Goal: Task Accomplishment & Management: Use online tool/utility

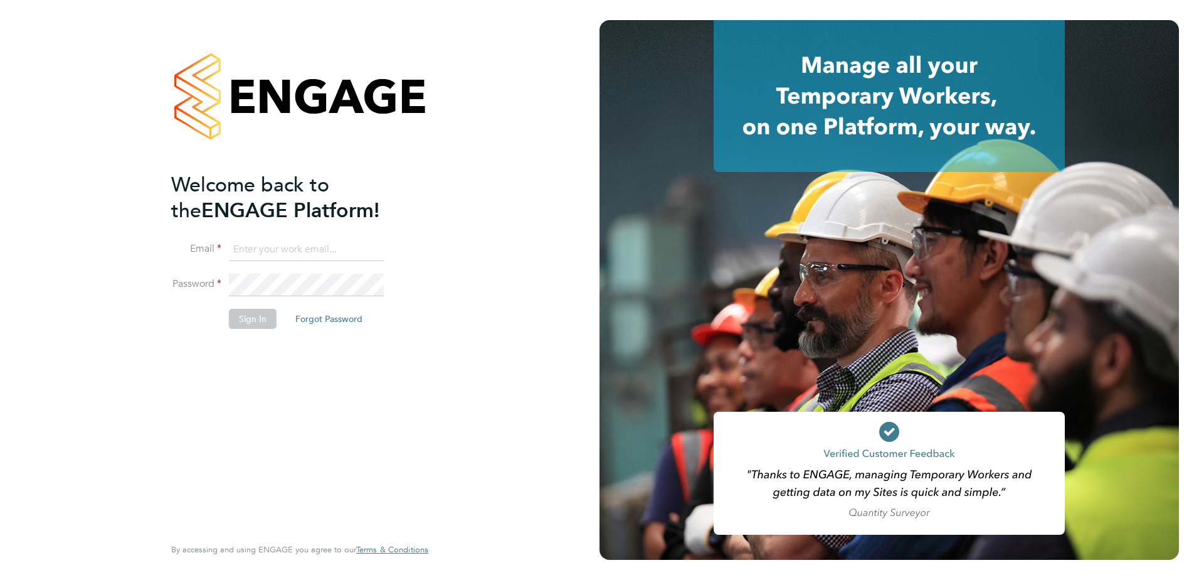
type input "[EMAIL_ADDRESS][DOMAIN_NAME]"
click at [413, 319] on li "Sign In Forgot Password" at bounding box center [293, 325] width 245 height 33
click at [255, 311] on button "Sign In" at bounding box center [253, 319] width 48 height 20
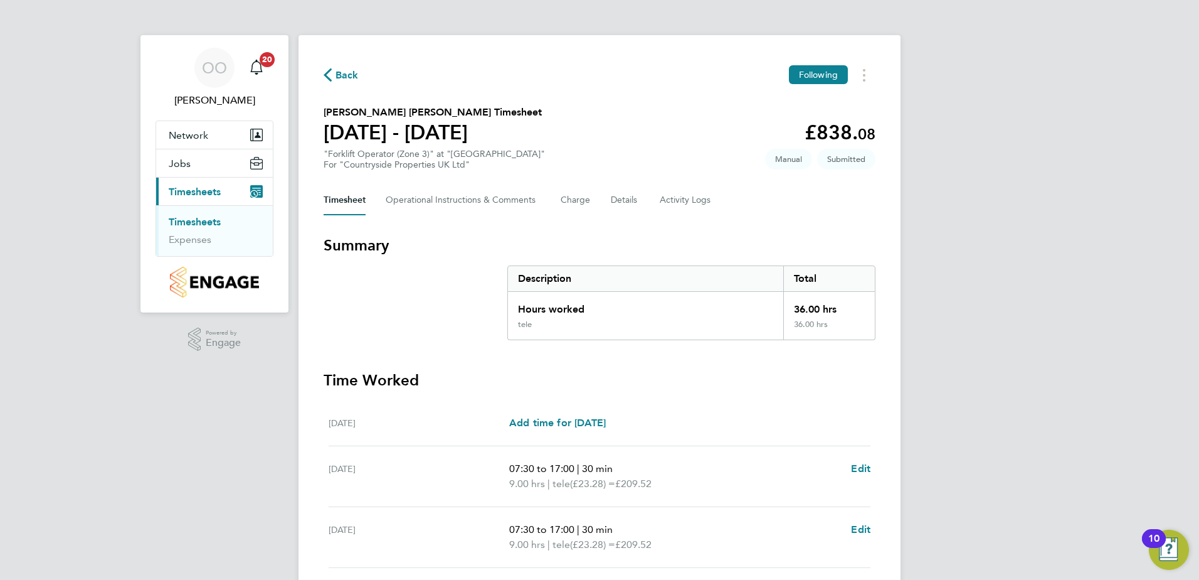
click at [632, 125] on section "Dragos Ionut Moraru's Timesheet 25 - 31 Aug 2025 £838. 08 "Forklift Operator (Z…" at bounding box center [600, 137] width 552 height 65
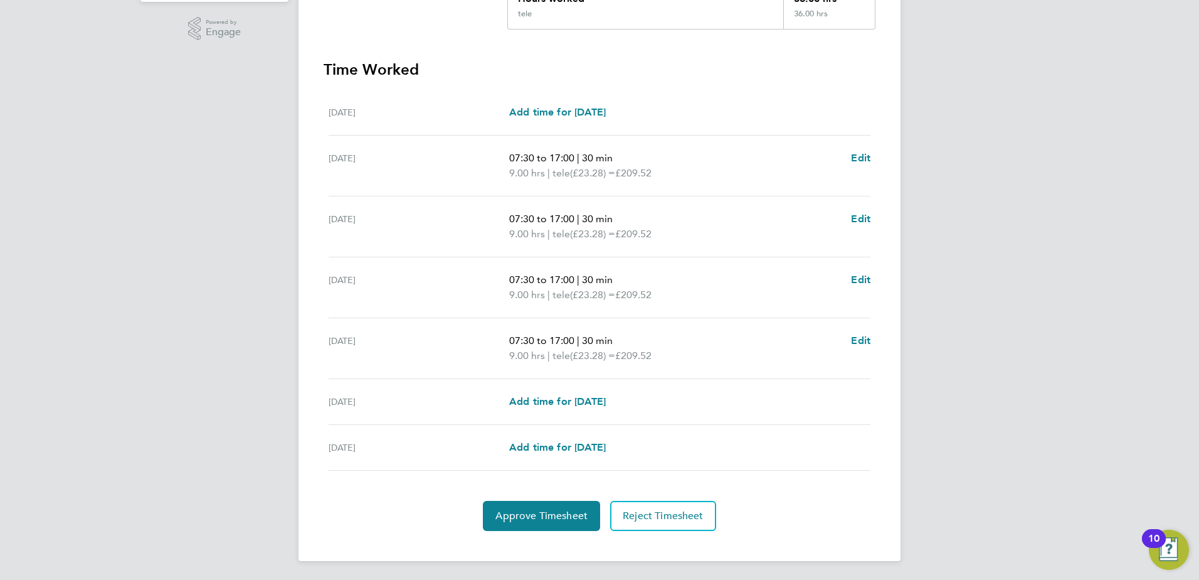
scroll to position [312, 0]
click at [522, 517] on span "Approve Timesheet" at bounding box center [542, 514] width 92 height 13
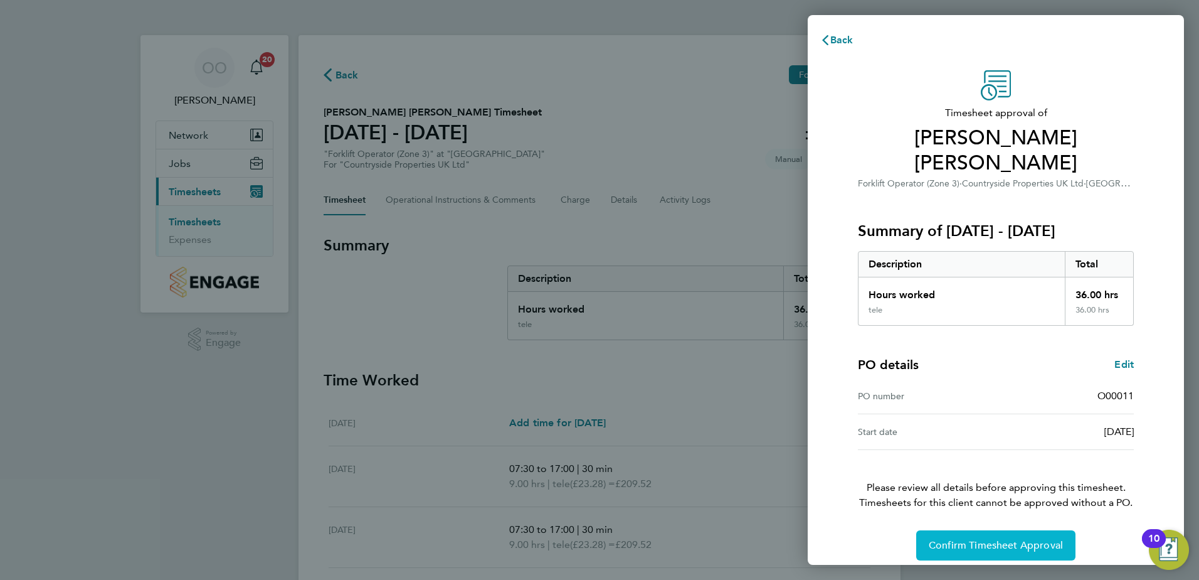
click at [964, 539] on span "Confirm Timesheet Approval" at bounding box center [996, 545] width 134 height 13
